Goal: Information Seeking & Learning: Learn about a topic

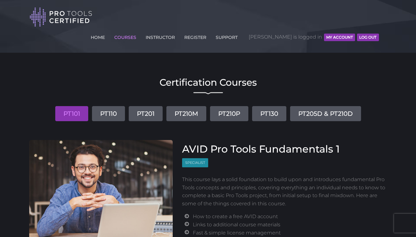
click at [335, 34] on button "MY ACCOUNT" at bounding box center [339, 38] width 31 height 8
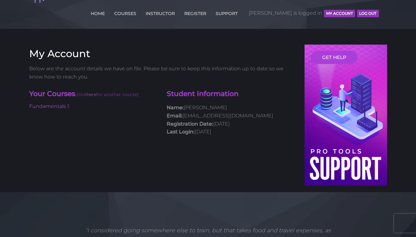
scroll to position [25, 0]
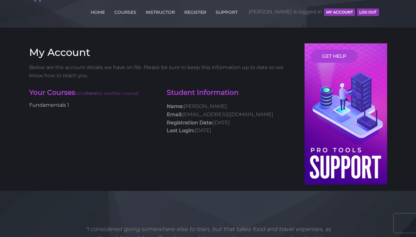
click at [51, 102] on link "Fundamentals 1" at bounding box center [49, 105] width 40 height 6
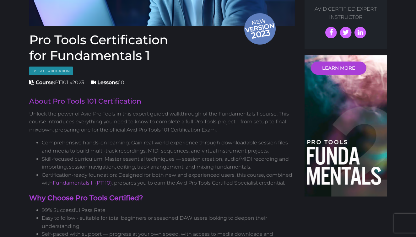
scroll to position [171, 0]
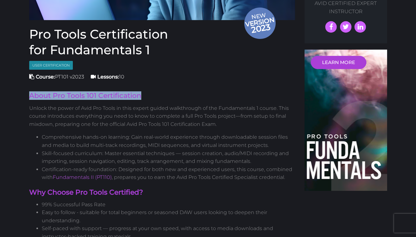
drag, startPoint x: 144, startPoint y: 76, endPoint x: 34, endPoint y: 73, distance: 110.7
click at [32, 92] on h2 "About Pro Tools 101 Certification" at bounding box center [162, 95] width 266 height 7
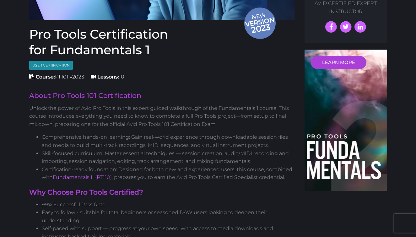
click at [41, 104] on p "Unlock the power of Avid Pro Tools in this expert guided walkthrough of the Fun…" at bounding box center [162, 116] width 266 height 24
drag, startPoint x: 29, startPoint y: 77, endPoint x: 50, endPoint y: 75, distance: 20.8
click at [50, 92] on h2 "About Pro Tools 101 Certification" at bounding box center [162, 95] width 266 height 7
click at [85, 92] on h2 "About Pro Tools 101 Certification" at bounding box center [162, 95] width 266 height 7
click at [86, 92] on h2 "About Pro Tools 101 Certification" at bounding box center [162, 95] width 266 height 7
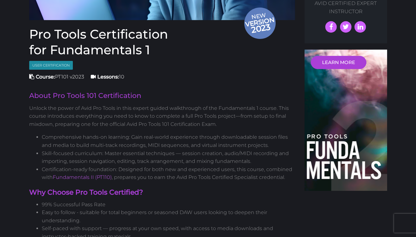
click at [84, 92] on h2 "About Pro Tools 101 Certification" at bounding box center [162, 95] width 266 height 7
click at [29, 92] on h2 "About Pro Tools 101 Certification" at bounding box center [162, 95] width 266 height 7
click at [44, 104] on p "Unlock the power of Avid Pro Tools in this expert guided walkthrough of the Fun…" at bounding box center [162, 116] width 266 height 24
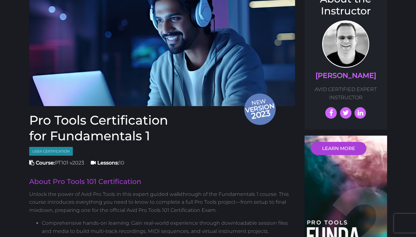
scroll to position [84, 0]
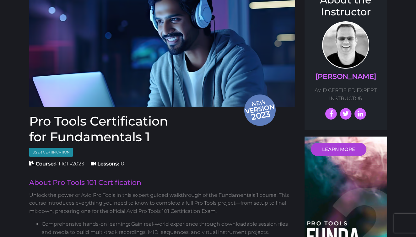
click at [63, 161] on span "Course: PT101 v2023" at bounding box center [56, 164] width 55 height 6
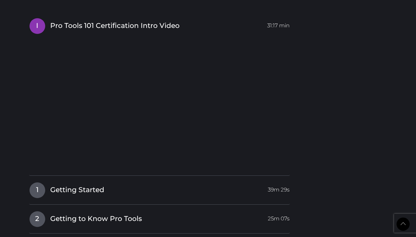
scroll to position [786, 0]
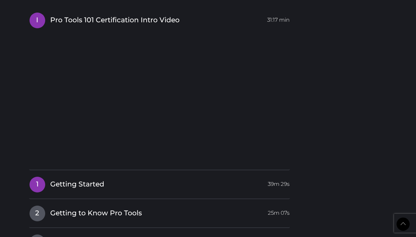
click at [68, 179] on span "Getting Started" at bounding box center [77, 184] width 54 height 10
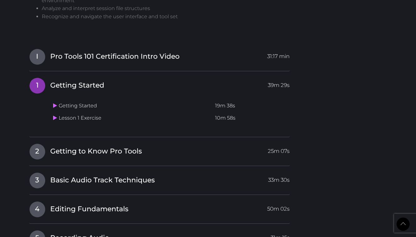
scroll to position [749, 0]
click at [55, 115] on icon at bounding box center [55, 117] width 4 height 5
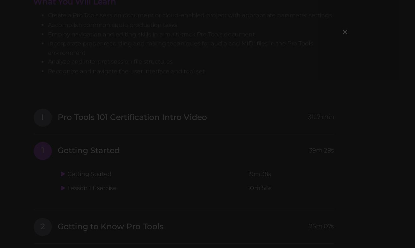
scroll to position [704, 0]
